Goal: Browse casually

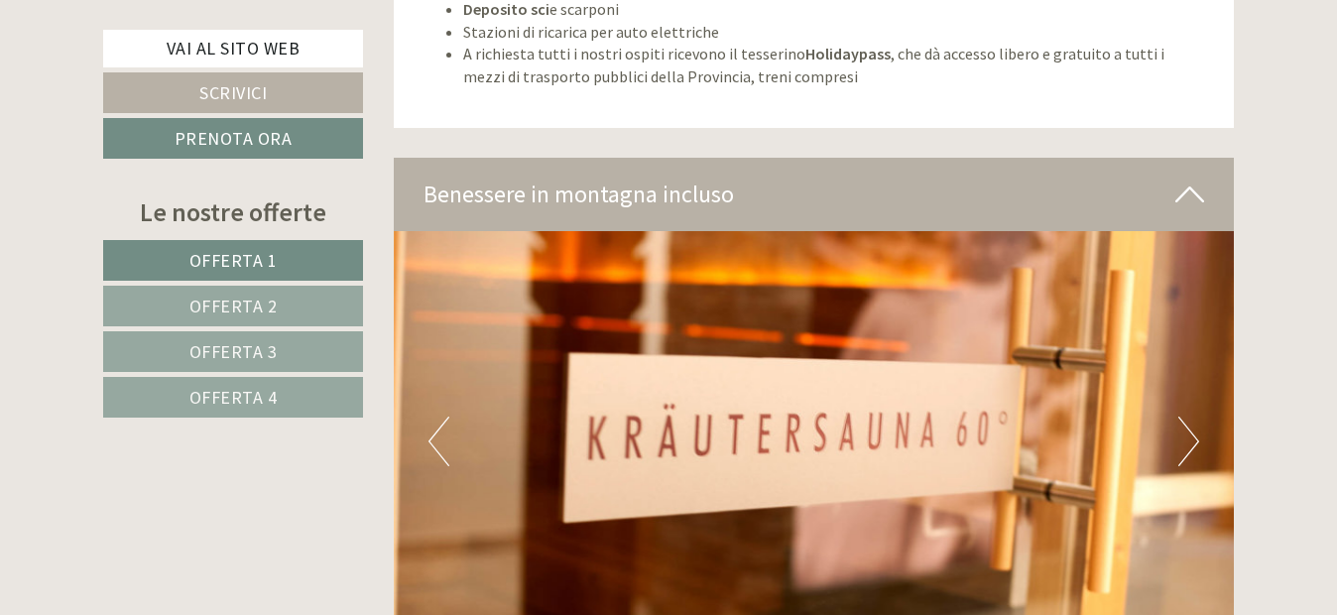
scroll to position [7240, 0]
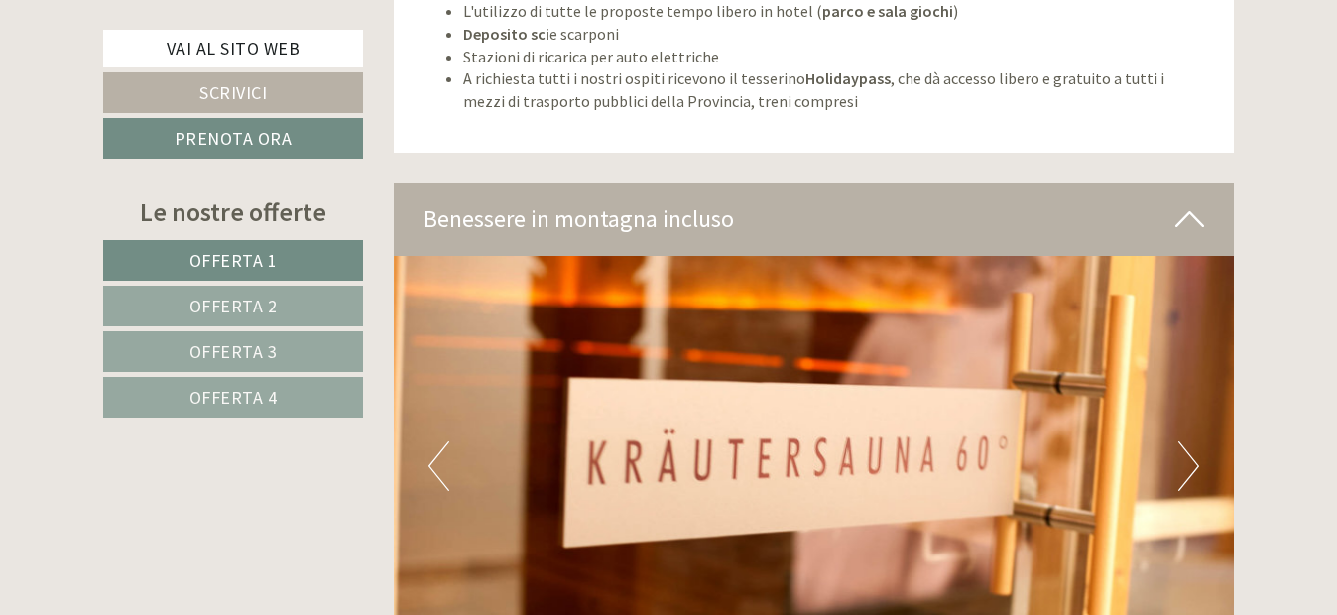
click at [1193, 441] on button "Next" at bounding box center [1188, 466] width 21 height 50
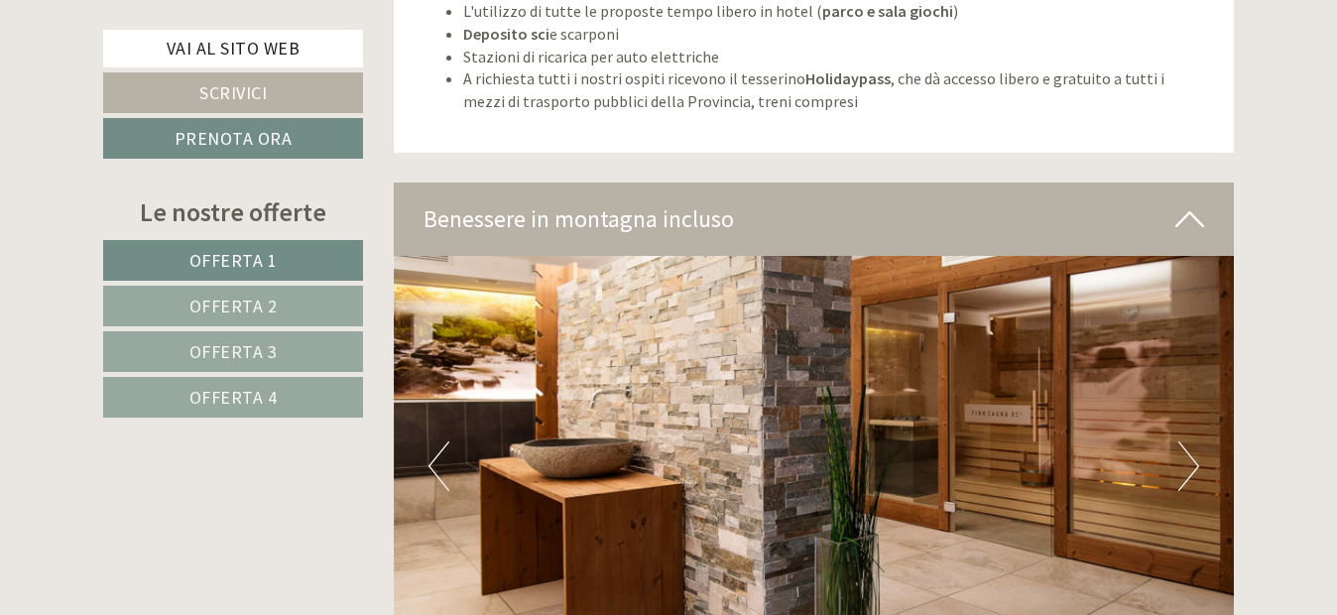
click at [1188, 448] on button "Next" at bounding box center [1188, 466] width 21 height 50
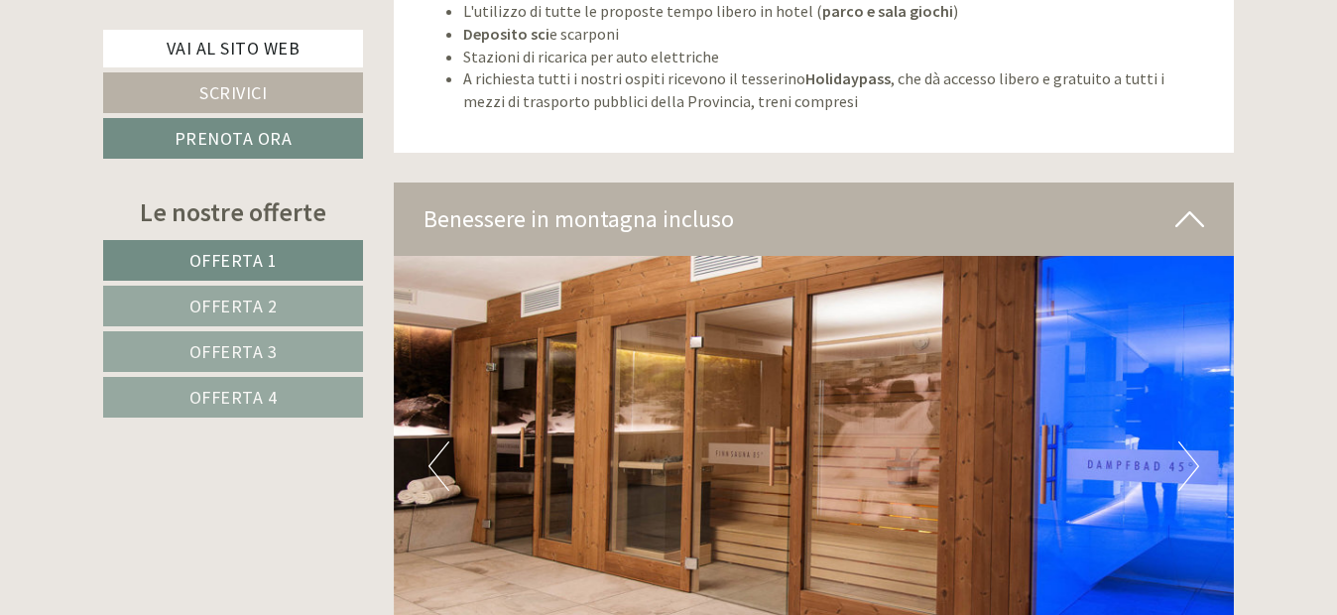
click at [1188, 448] on button "Next" at bounding box center [1188, 466] width 21 height 50
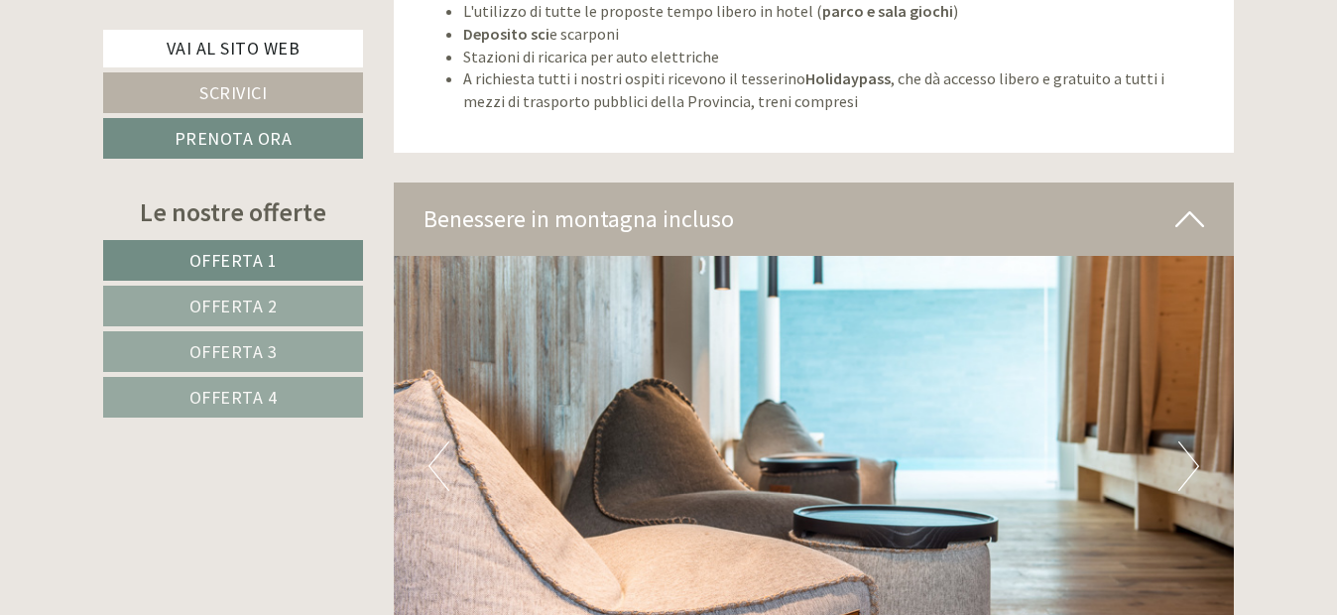
click at [1188, 448] on button "Next" at bounding box center [1188, 466] width 21 height 50
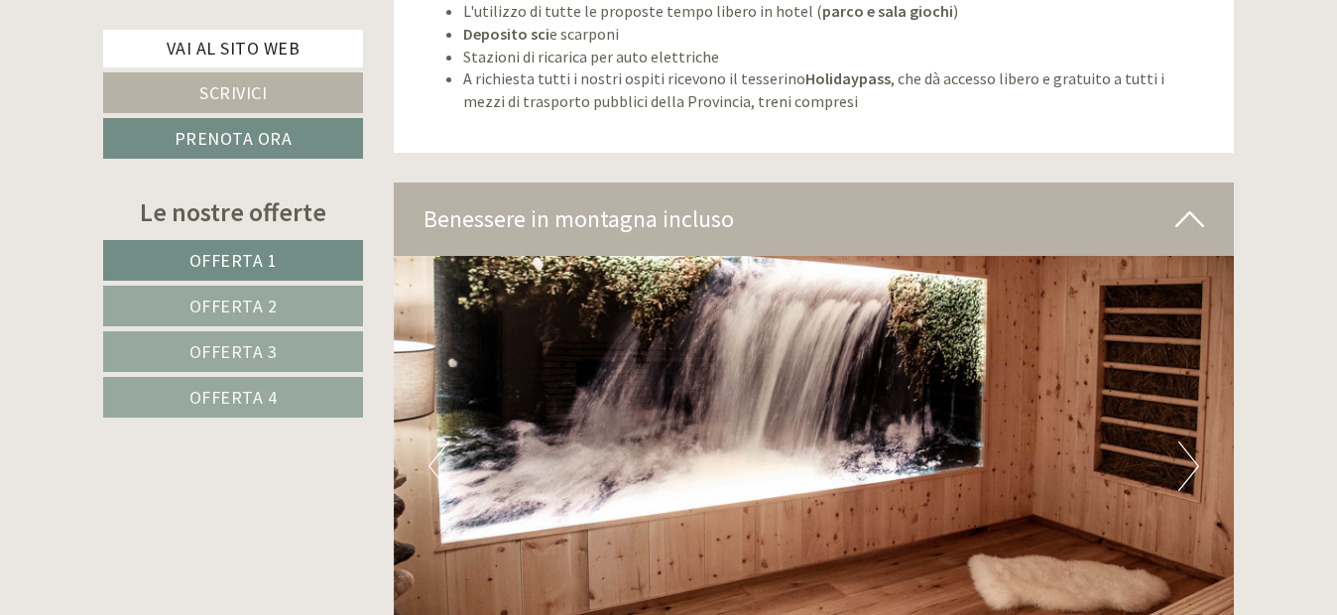
scroll to position [7339, 0]
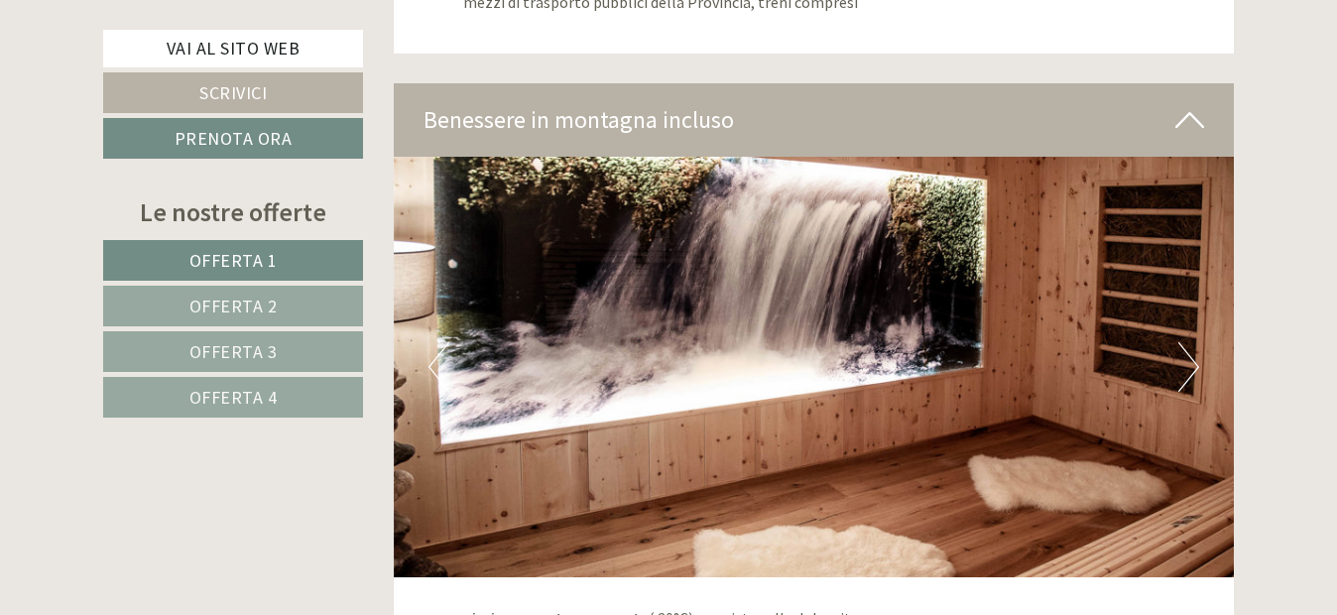
click at [1183, 350] on button "Next" at bounding box center [1188, 367] width 21 height 50
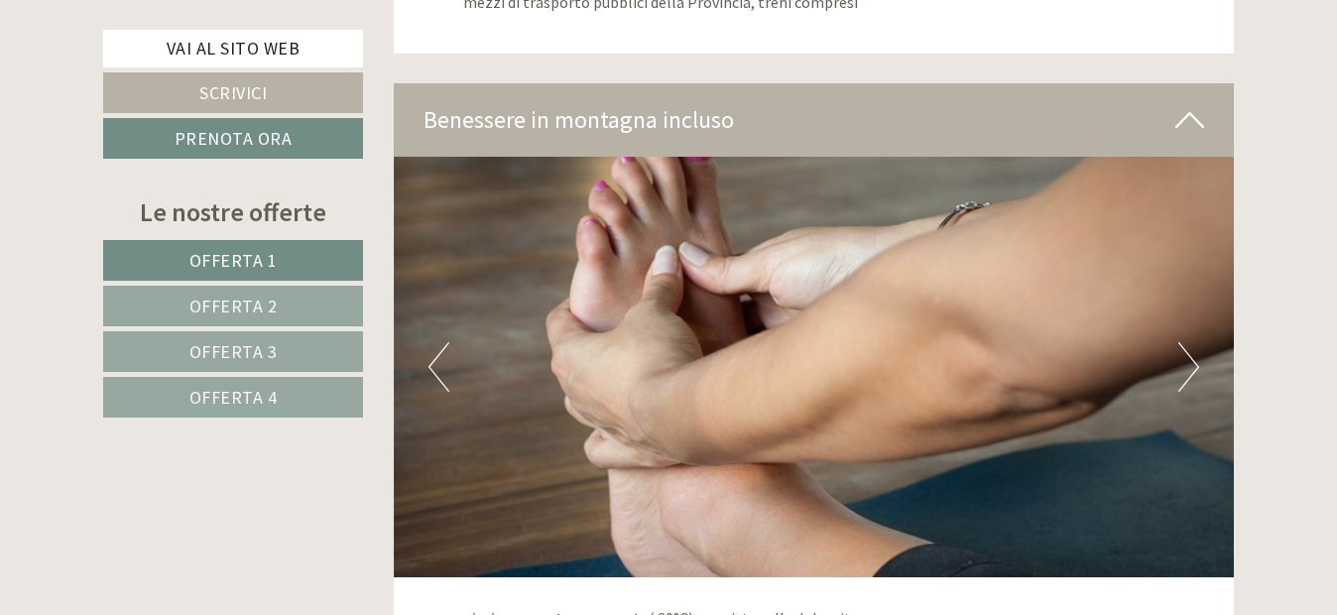
click at [1189, 343] on button "Next" at bounding box center [1188, 367] width 21 height 50
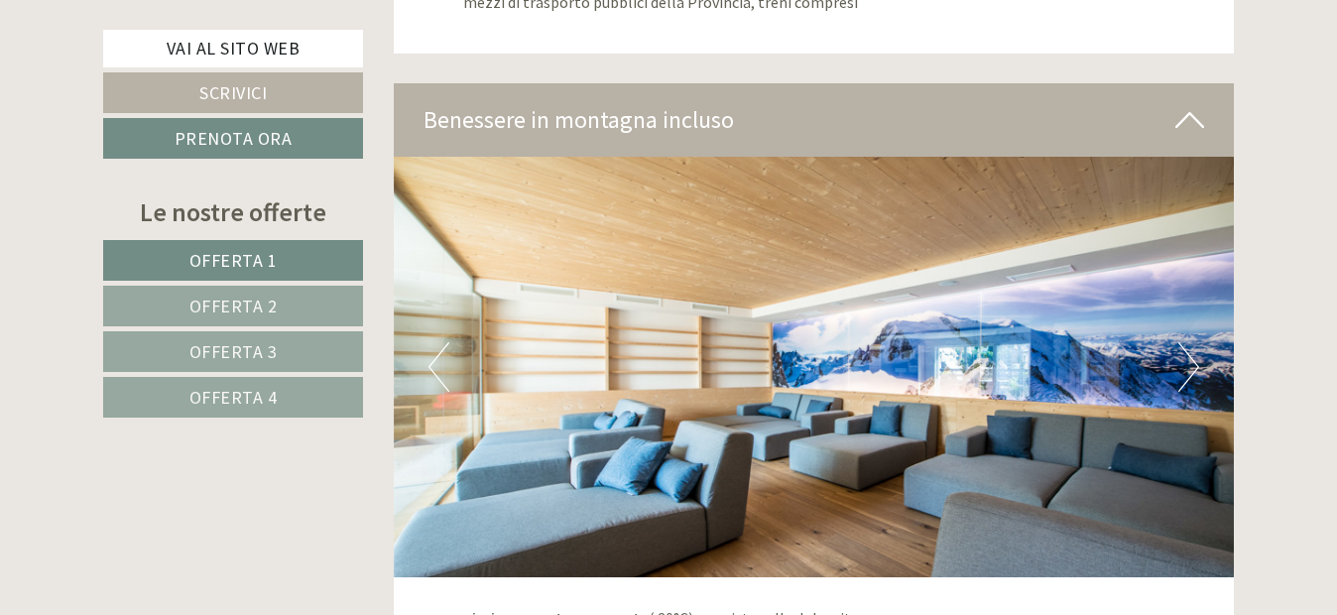
click at [1189, 343] on button "Next" at bounding box center [1188, 367] width 21 height 50
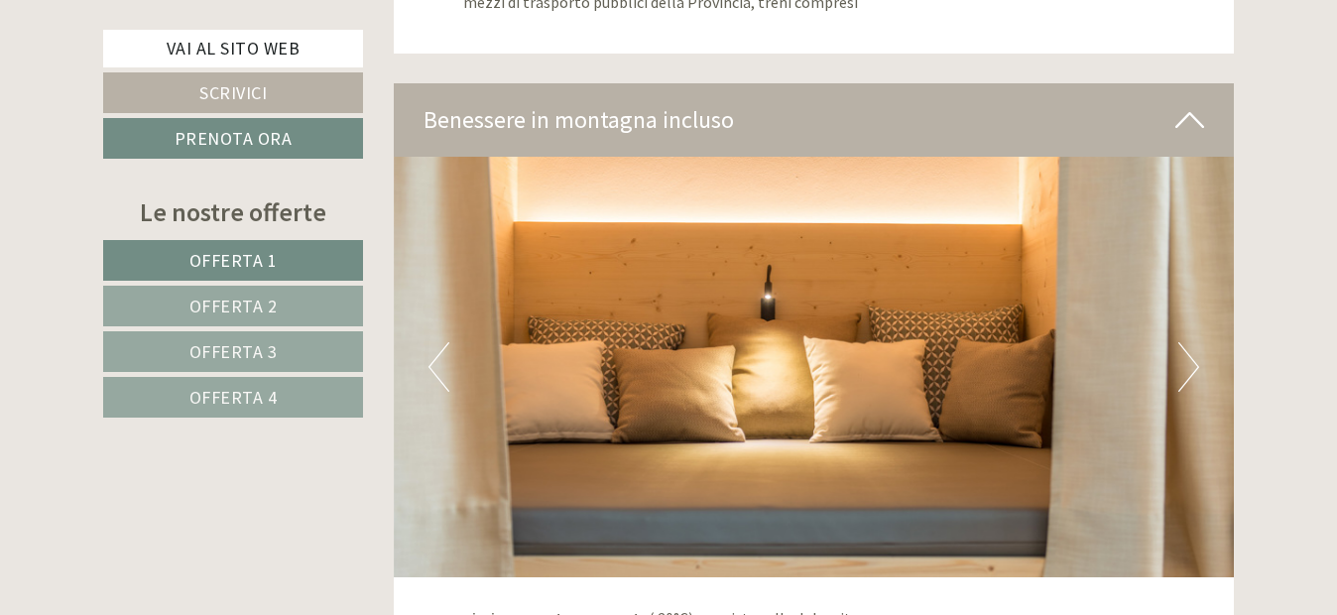
click at [1189, 343] on button "Next" at bounding box center [1188, 367] width 21 height 50
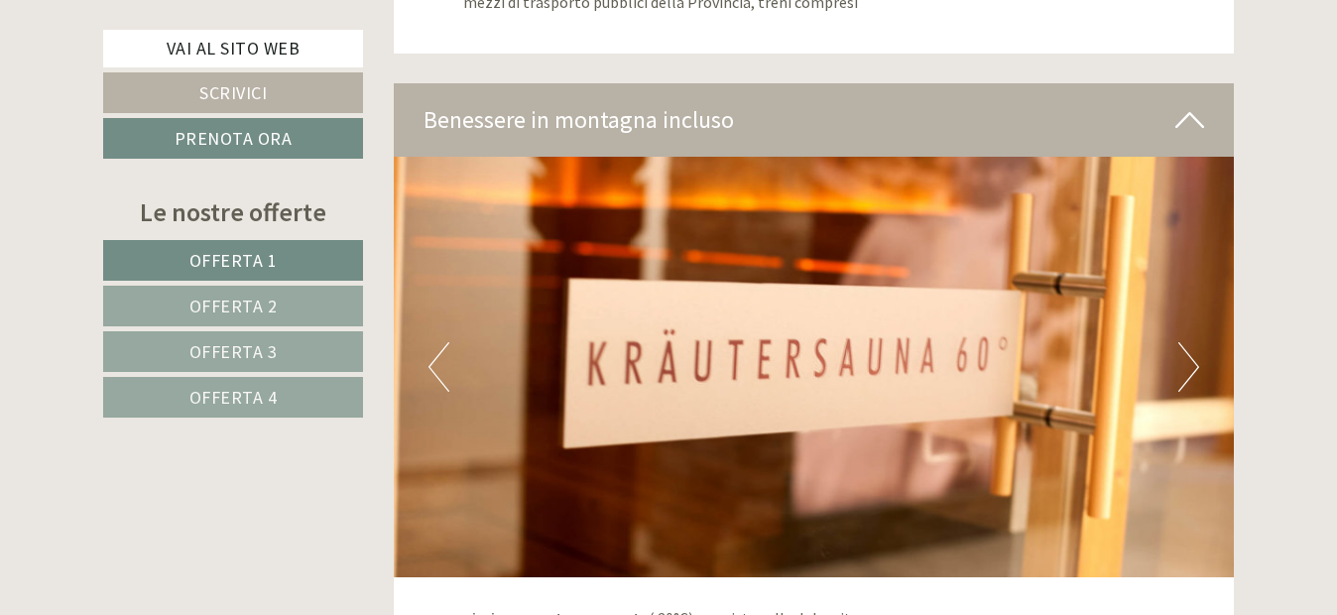
click at [1189, 343] on button "Next" at bounding box center [1188, 367] width 21 height 50
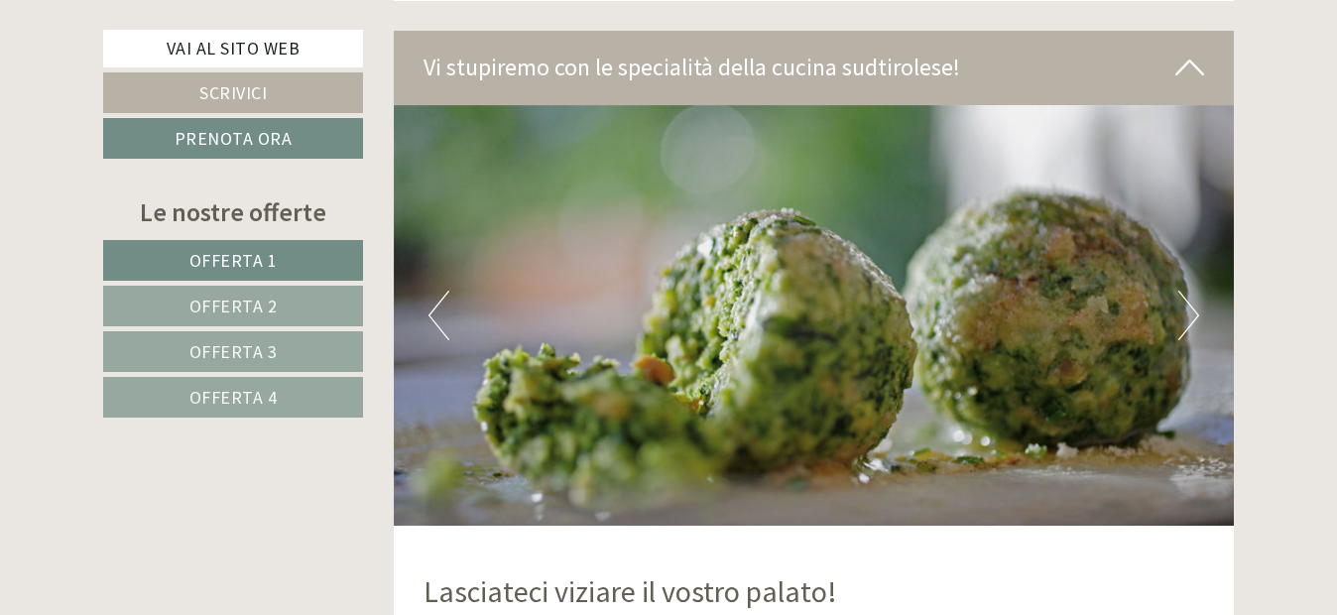
scroll to position [8331, 0]
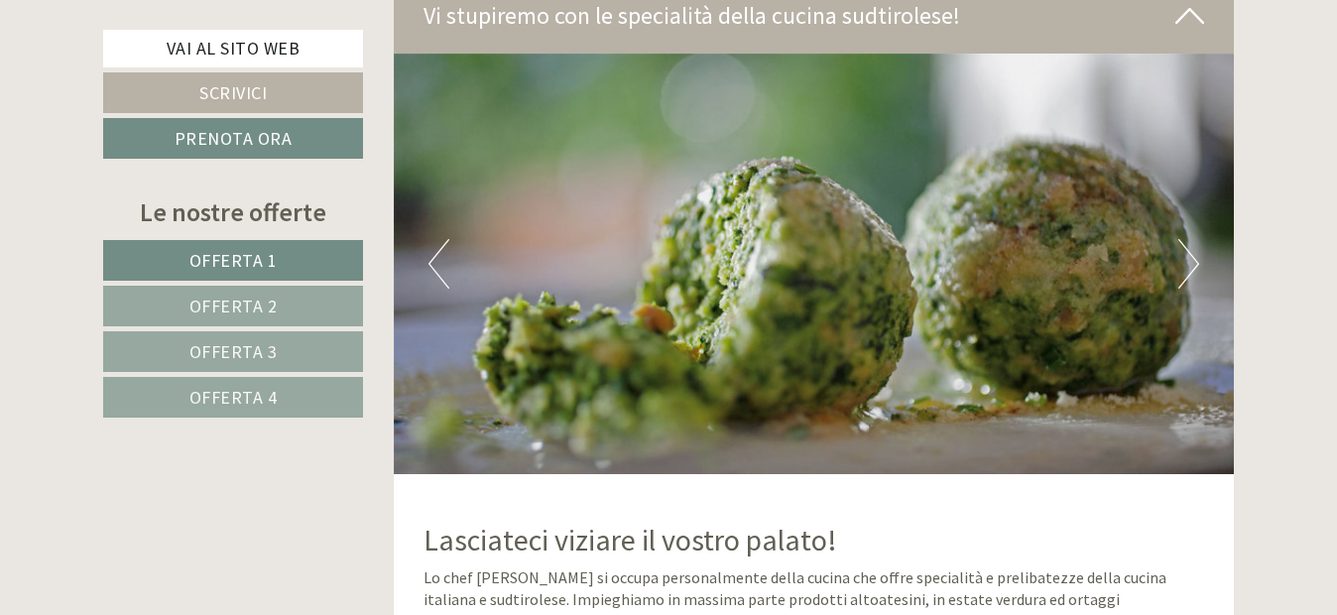
click at [1186, 239] on button "Next" at bounding box center [1188, 264] width 21 height 50
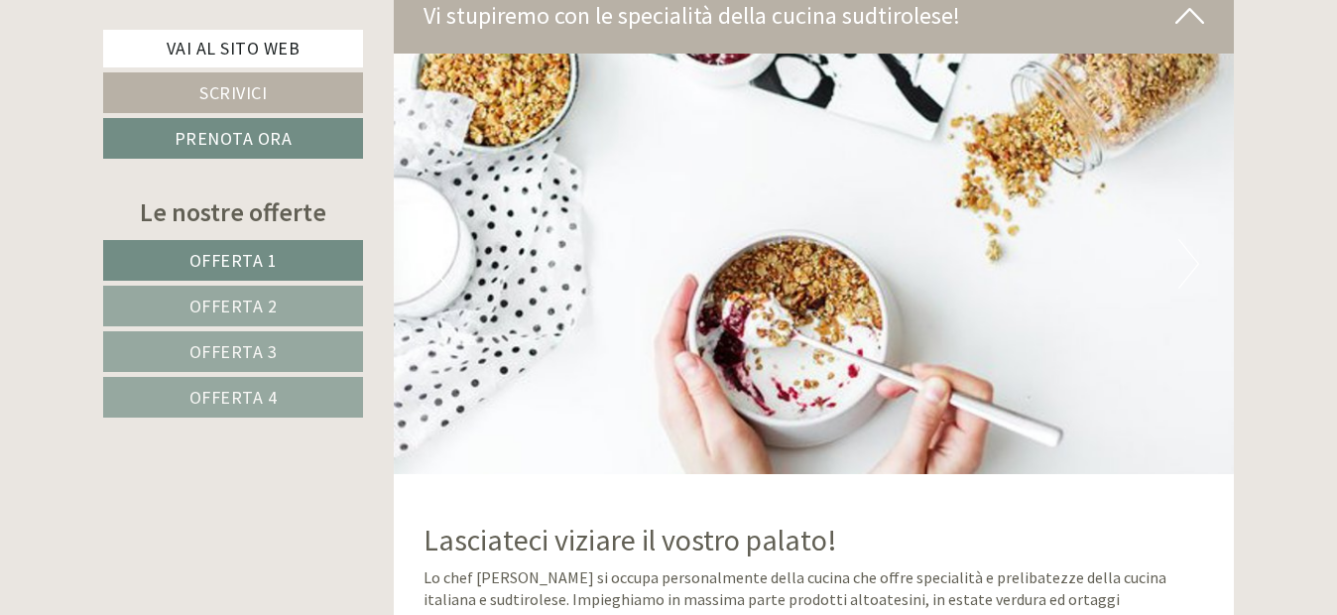
click at [1186, 239] on button "Next" at bounding box center [1188, 264] width 21 height 50
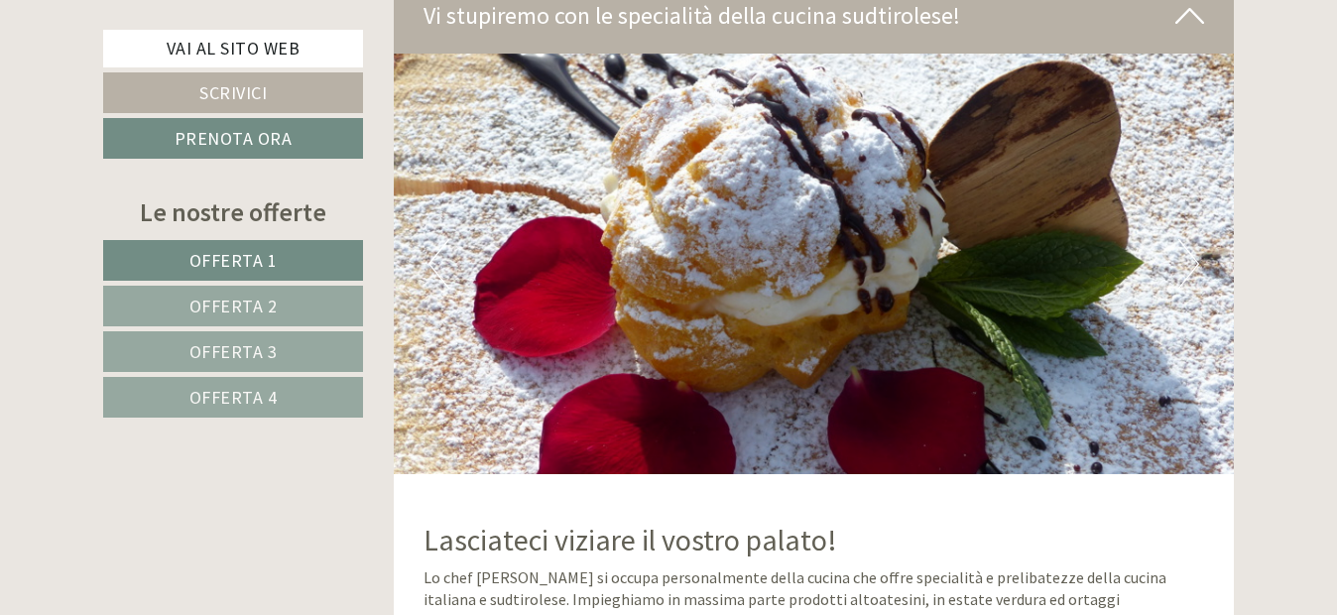
click at [1186, 239] on button "Next" at bounding box center [1188, 264] width 21 height 50
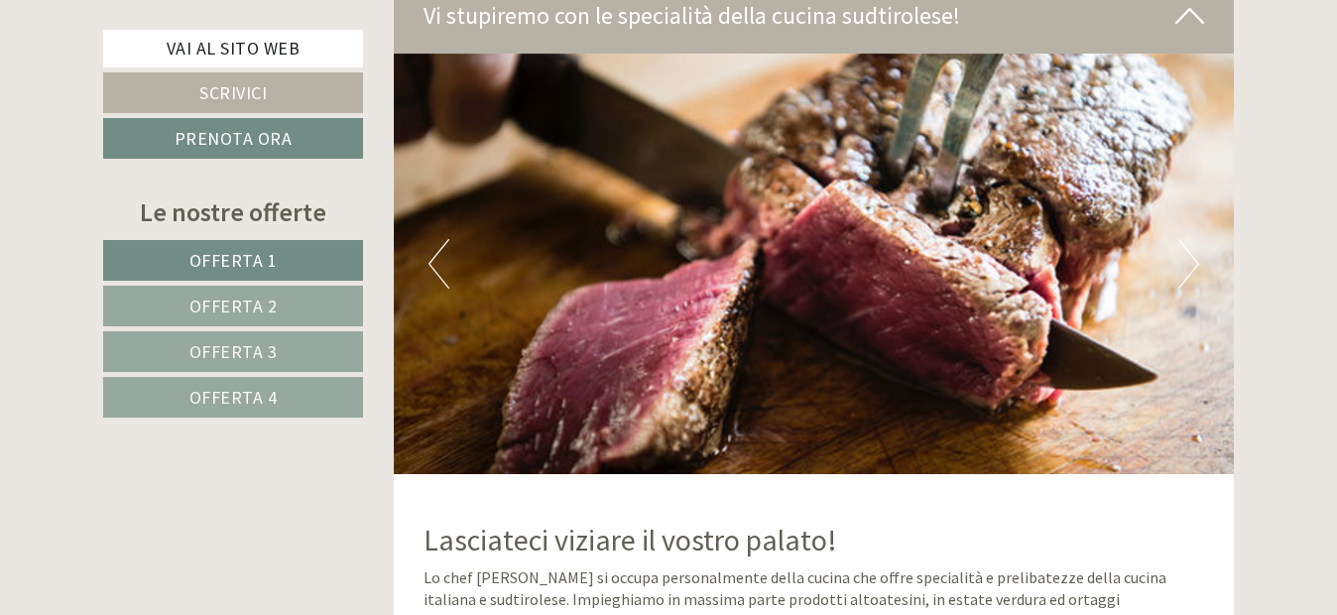
click at [1186, 239] on button "Next" at bounding box center [1188, 264] width 21 height 50
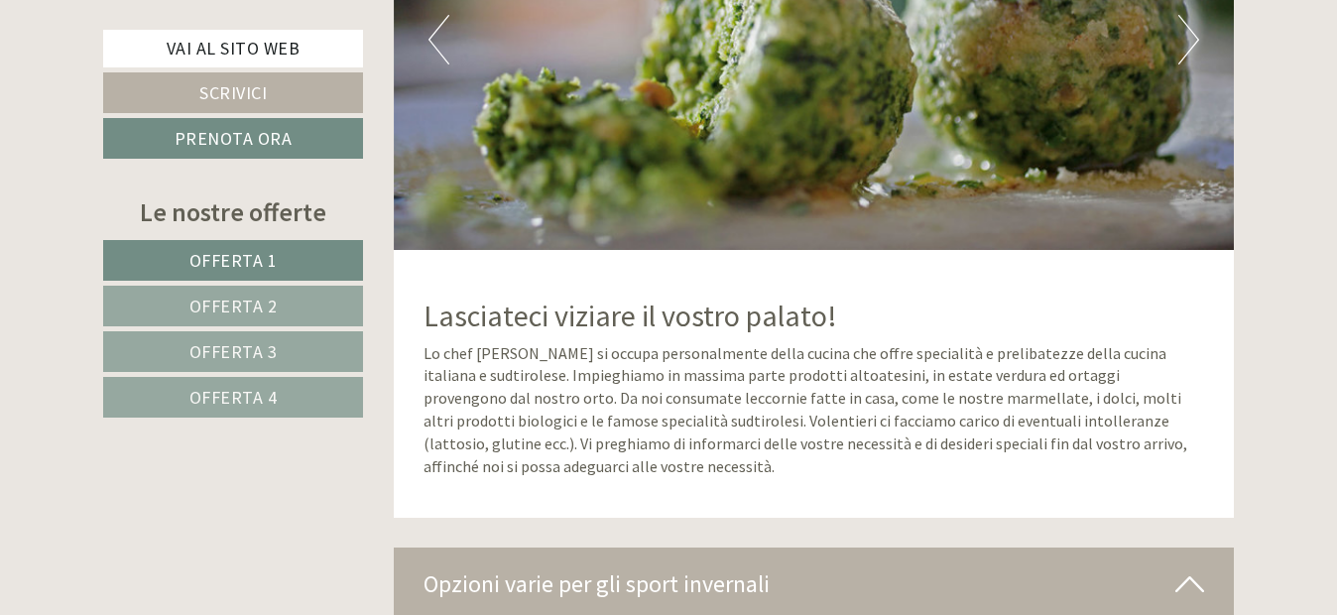
scroll to position [8629, 0]
